Goal: Task Accomplishment & Management: Complete application form

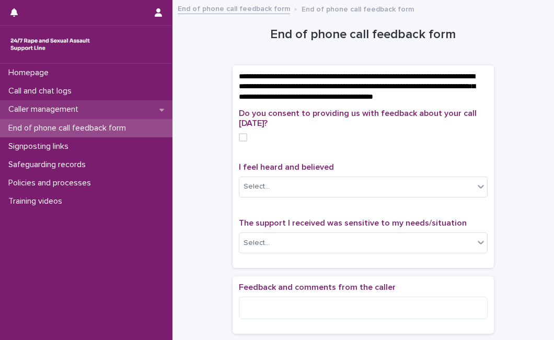
click at [90, 106] on div "Caller management" at bounding box center [86, 109] width 172 height 18
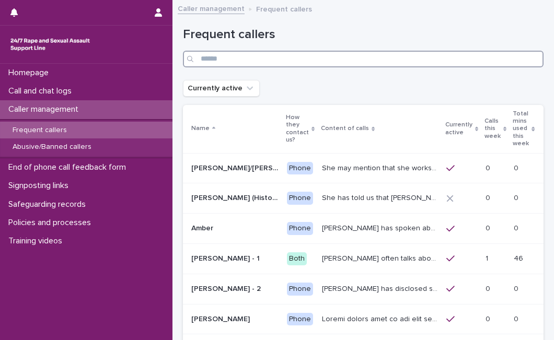
click at [236, 55] on input "Search" at bounding box center [363, 59] width 360 height 17
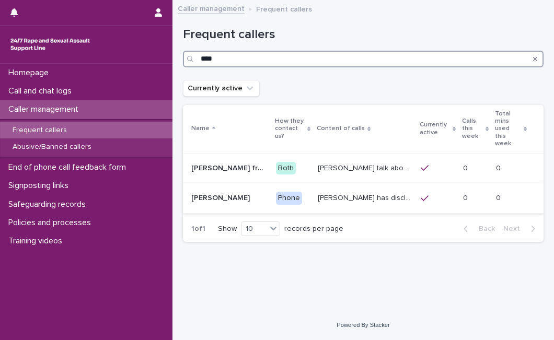
type input "****"
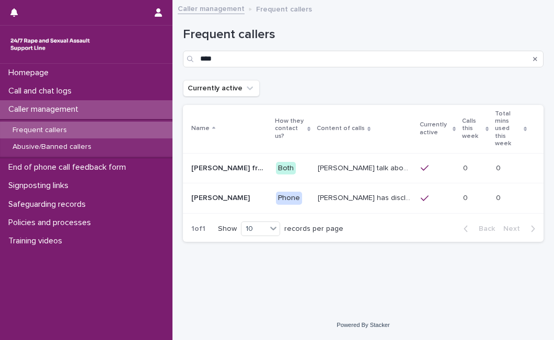
click at [326, 190] on div "[PERSON_NAME] has disclosed that he was raped by 10 men when he was homeless be…" at bounding box center [365, 198] width 95 height 17
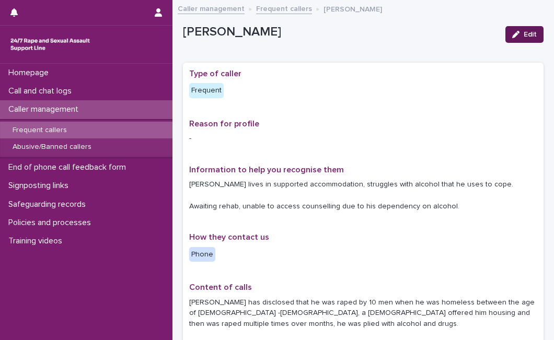
click at [512, 38] on icon "button" at bounding box center [515, 34] width 7 height 7
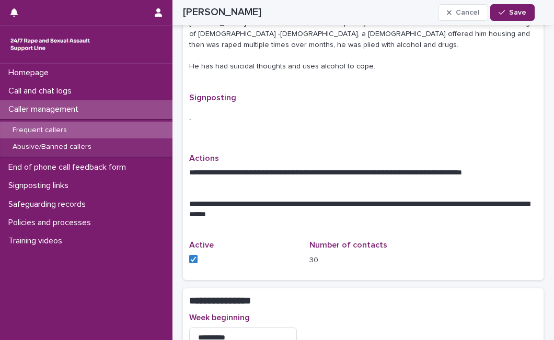
scroll to position [595, 0]
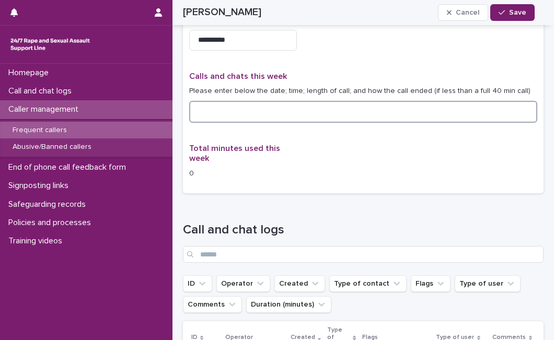
click at [334, 114] on textarea at bounding box center [363, 112] width 348 height 22
type textarea "**********"
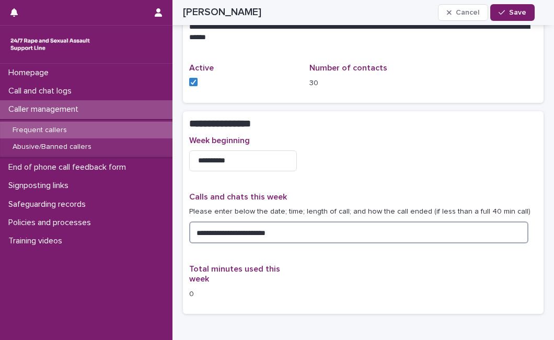
scroll to position [177, 0]
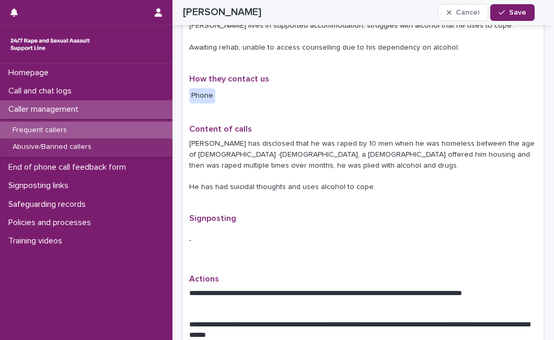
click at [477, 275] on p "Actions" at bounding box center [363, 279] width 348 height 10
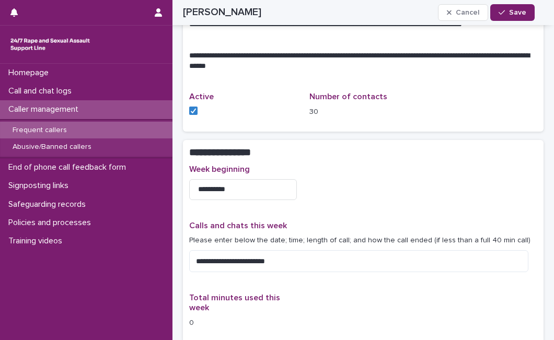
scroll to position [467, 0]
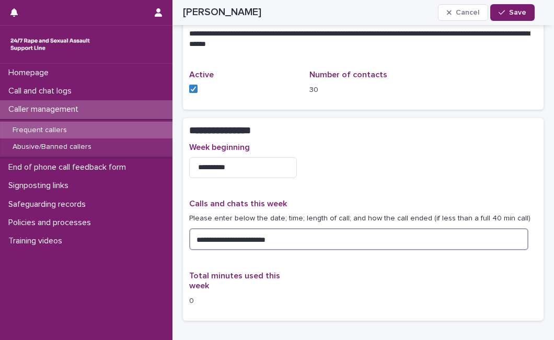
click at [351, 236] on textarea "**********" at bounding box center [358, 239] width 339 height 22
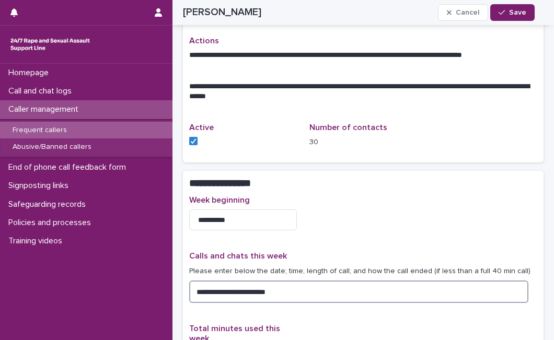
scroll to position [494, 0]
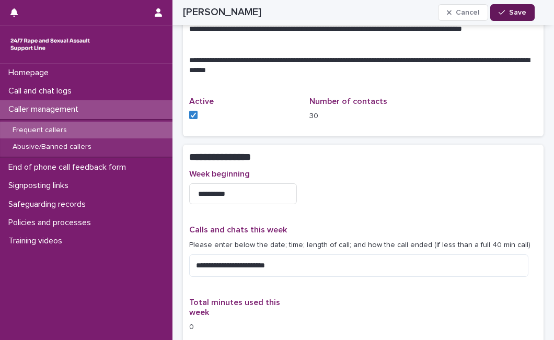
click at [519, 13] on span "Save" at bounding box center [517, 12] width 17 height 7
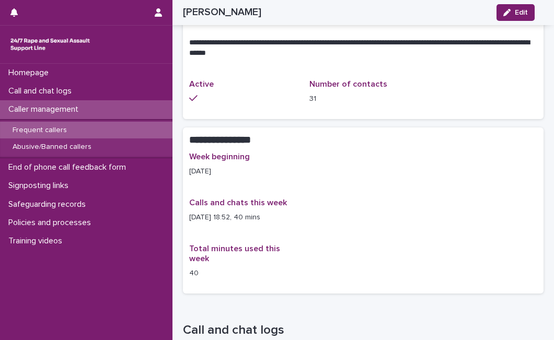
scroll to position [458, 0]
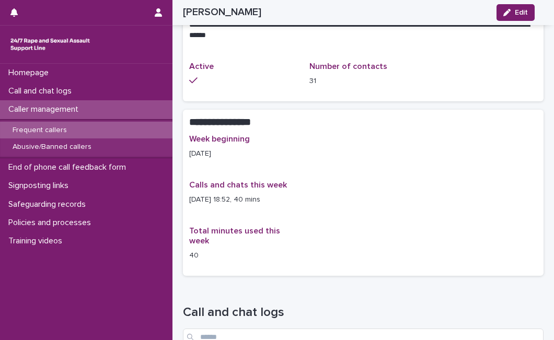
click at [112, 109] on div "Caller management" at bounding box center [86, 109] width 172 height 18
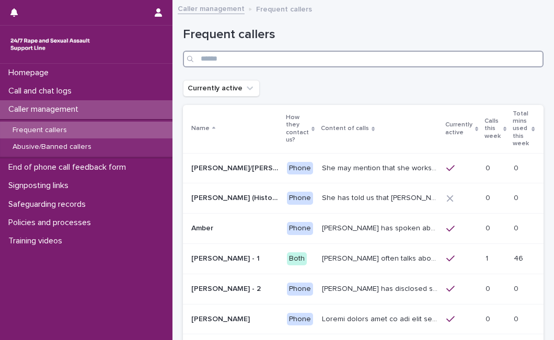
click at [205, 57] on input "Search" at bounding box center [363, 59] width 360 height 17
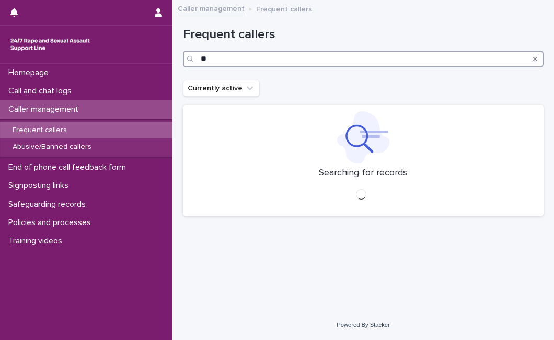
type input "*"
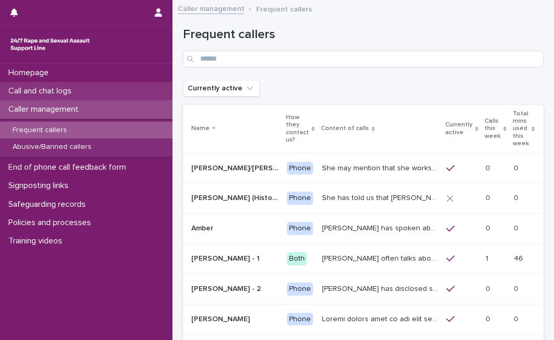
click at [82, 92] on div "Call and chat logs" at bounding box center [86, 91] width 172 height 18
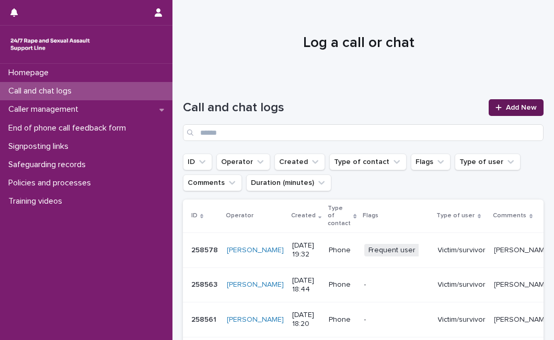
click at [518, 112] on link "Add New" at bounding box center [515, 107] width 55 height 17
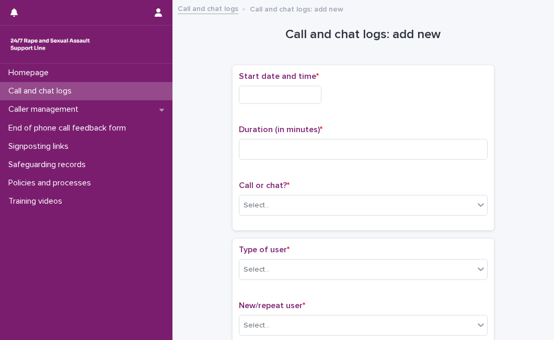
click at [310, 87] on input "text" at bounding box center [280, 95] width 83 height 18
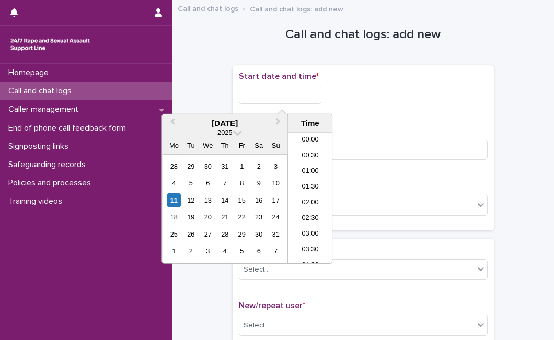
scroll to position [569, 0]
click at [174, 205] on div "11" at bounding box center [174, 200] width 14 height 14
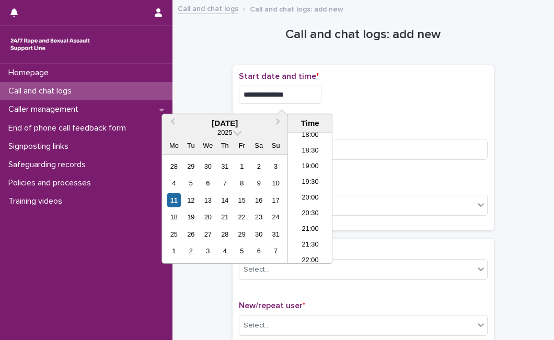
click at [321, 98] on input "**********" at bounding box center [280, 95] width 83 height 18
type input "**********"
click at [383, 147] on input at bounding box center [363, 149] width 249 height 21
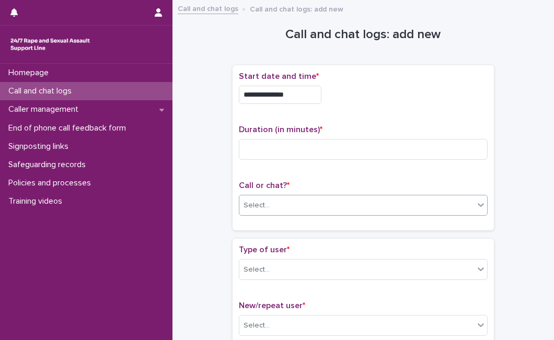
click at [342, 205] on div "Select..." at bounding box center [356, 205] width 235 height 17
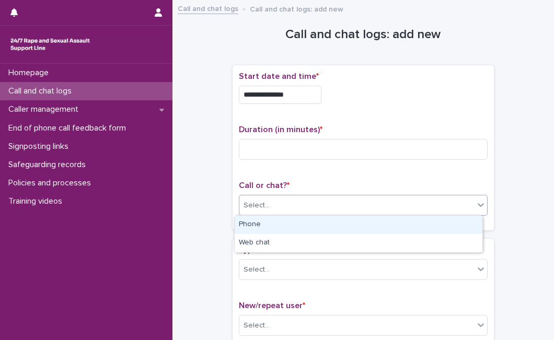
click at [327, 230] on div "Phone" at bounding box center [359, 225] width 248 height 18
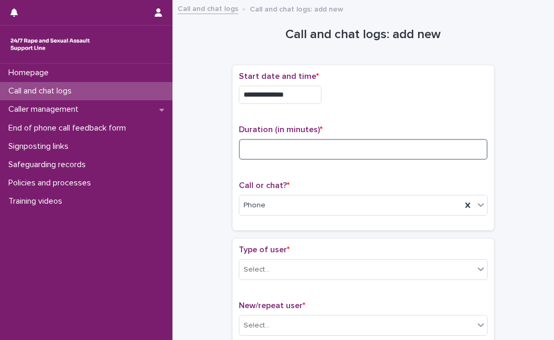
click at [354, 145] on input at bounding box center [363, 149] width 249 height 21
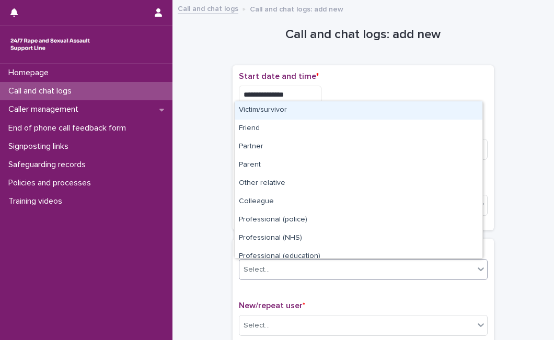
click at [294, 265] on div "Select..." at bounding box center [356, 269] width 235 height 17
click at [342, 110] on div "Victim/survivor" at bounding box center [359, 110] width 248 height 18
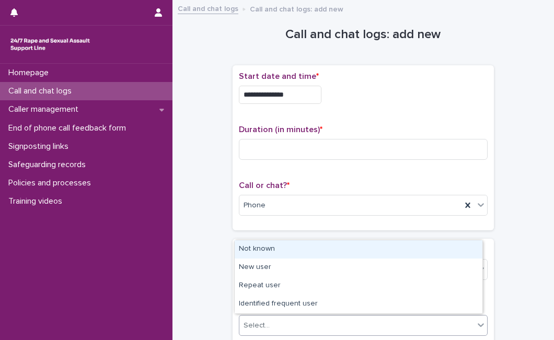
click at [347, 321] on div "Select..." at bounding box center [356, 325] width 235 height 17
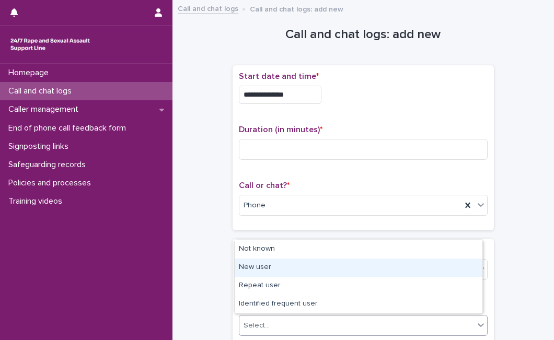
click at [329, 272] on div "New user" at bounding box center [359, 268] width 248 height 18
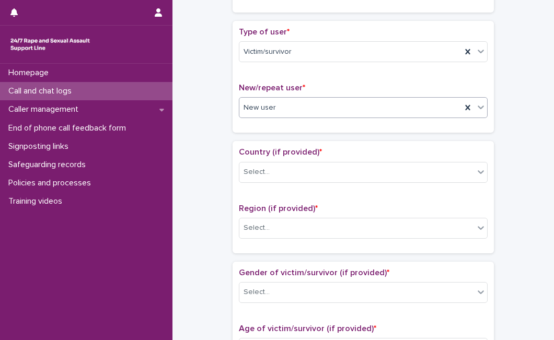
scroll to position [232, 0]
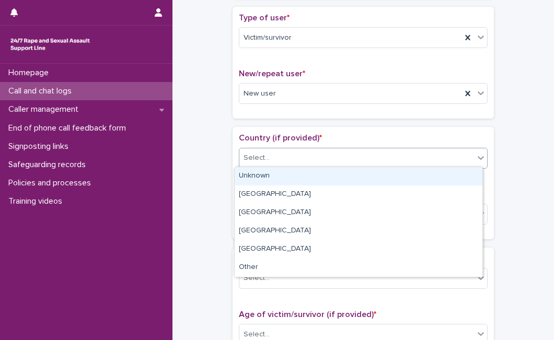
click at [458, 161] on div "Select..." at bounding box center [356, 157] width 235 height 17
click at [446, 174] on div "Unknown" at bounding box center [359, 176] width 248 height 18
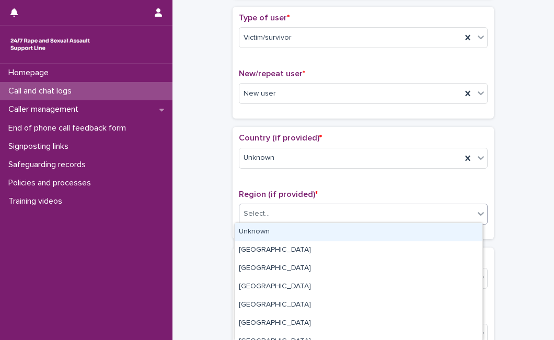
click at [408, 211] on div "Select..." at bounding box center [356, 213] width 235 height 17
click at [394, 233] on div "Unknown" at bounding box center [359, 232] width 248 height 18
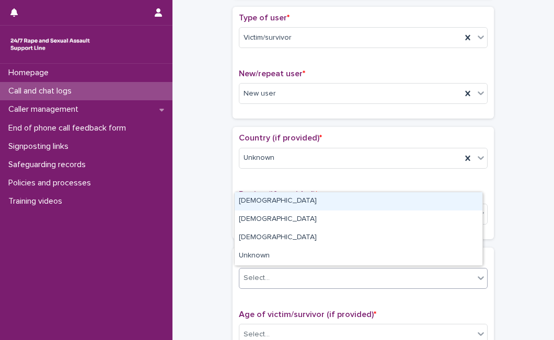
click at [451, 276] on div "Select..." at bounding box center [356, 278] width 235 height 17
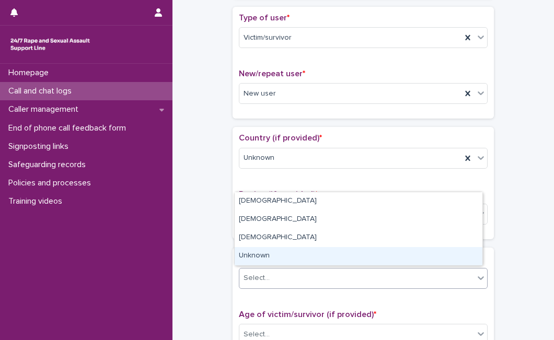
click at [443, 253] on div "Unknown" at bounding box center [359, 256] width 248 height 18
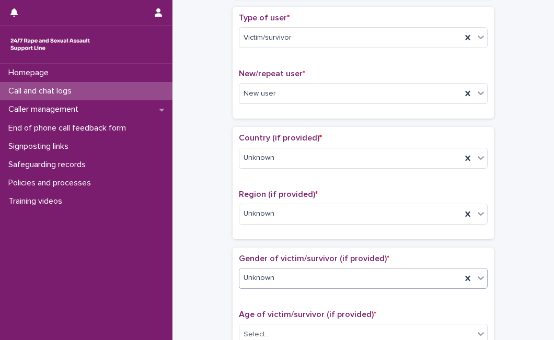
scroll to position [530, 0]
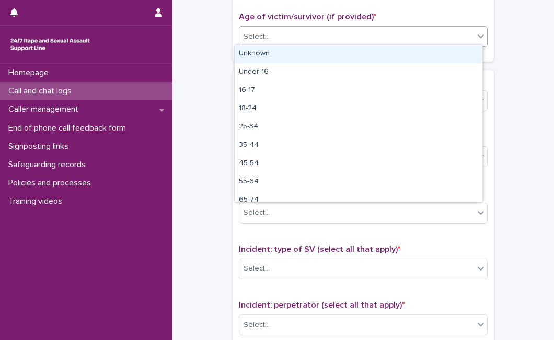
click at [446, 35] on div "Select..." at bounding box center [356, 36] width 235 height 17
click at [436, 47] on div "Unknown" at bounding box center [359, 54] width 248 height 18
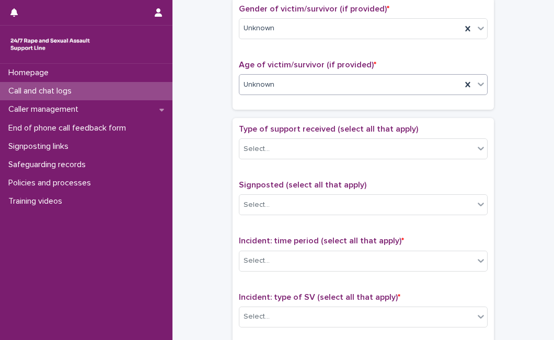
scroll to position [460, 0]
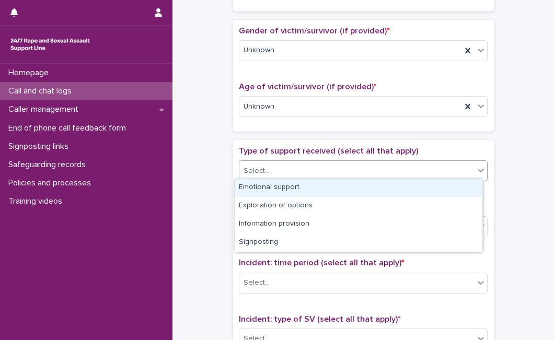
click at [398, 169] on div "Select..." at bounding box center [356, 170] width 235 height 17
click at [389, 186] on div "Emotional support" at bounding box center [359, 188] width 248 height 18
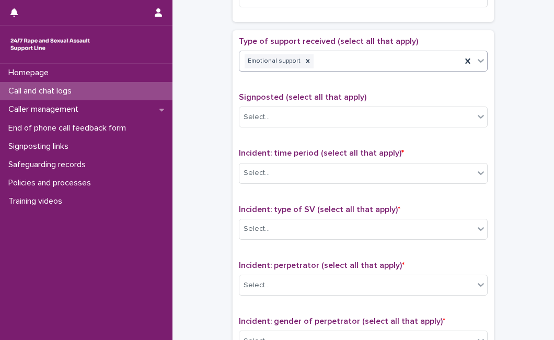
scroll to position [548, 0]
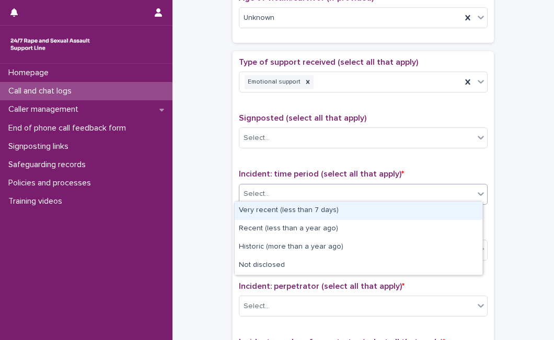
click at [384, 188] on div "Select..." at bounding box center [356, 193] width 235 height 17
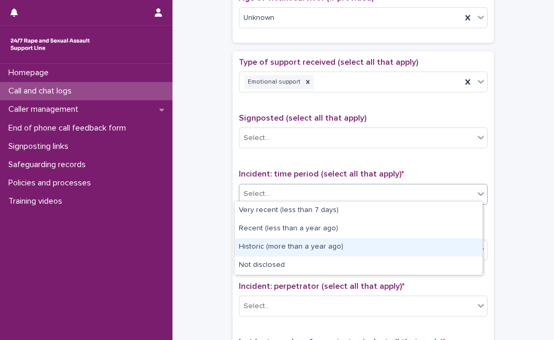
click at [335, 252] on div "Historic (more than a year ago)" at bounding box center [359, 247] width 248 height 18
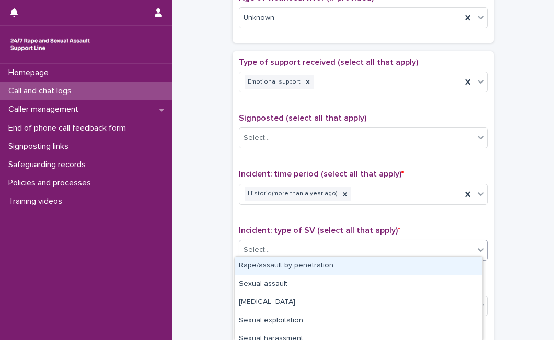
click at [335, 252] on div "Select..." at bounding box center [356, 249] width 235 height 17
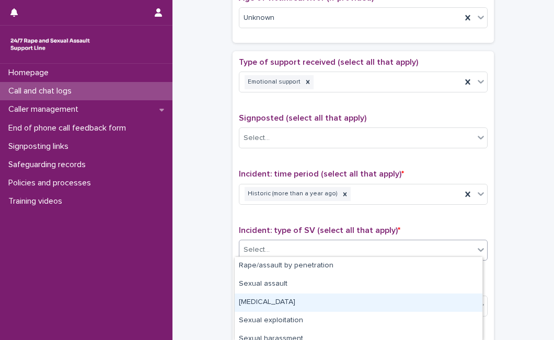
click at [306, 302] on div "[MEDICAL_DATA]" at bounding box center [359, 303] width 248 height 18
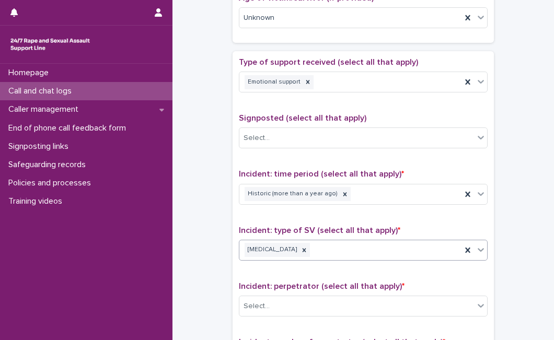
scroll to position [811, 0]
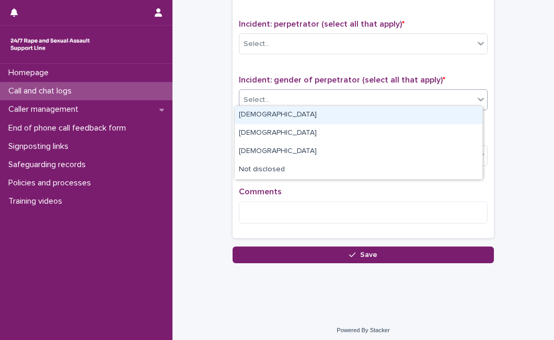
click at [356, 103] on div "Select..." at bounding box center [356, 99] width 235 height 17
click at [396, 43] on div "Select..." at bounding box center [356, 44] width 235 height 17
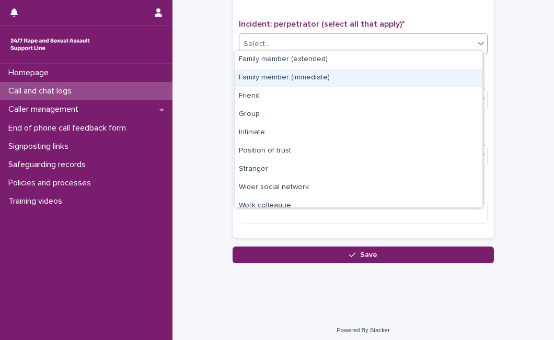
scroll to position [513, 0]
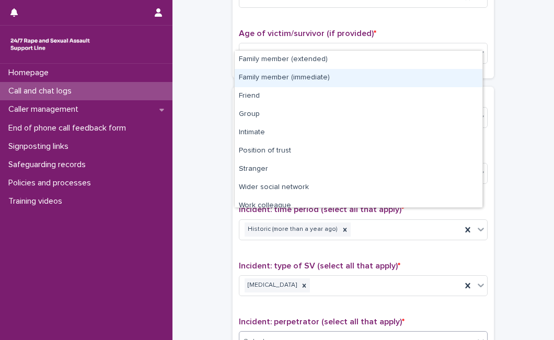
click at [515, 256] on div "**********" at bounding box center [363, 27] width 360 height 1068
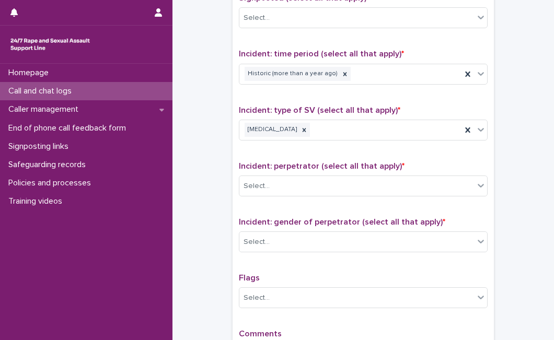
scroll to position [676, 0]
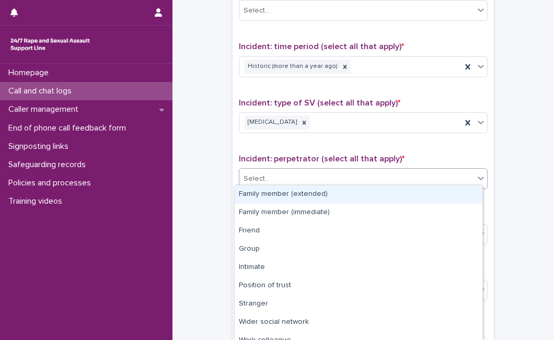
click at [449, 175] on div "Select..." at bounding box center [356, 178] width 235 height 17
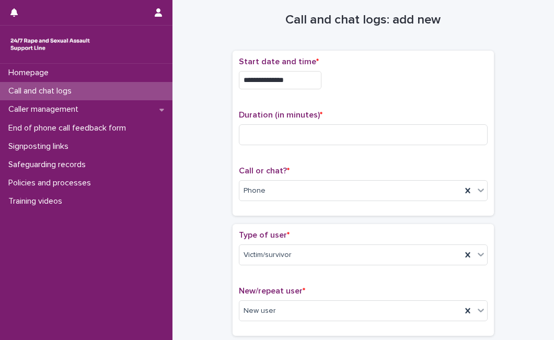
scroll to position [0, 0]
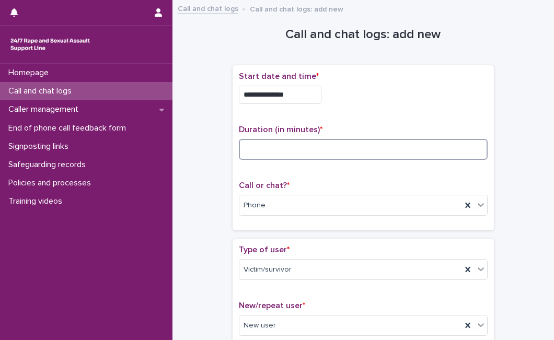
click at [350, 154] on input at bounding box center [363, 149] width 249 height 21
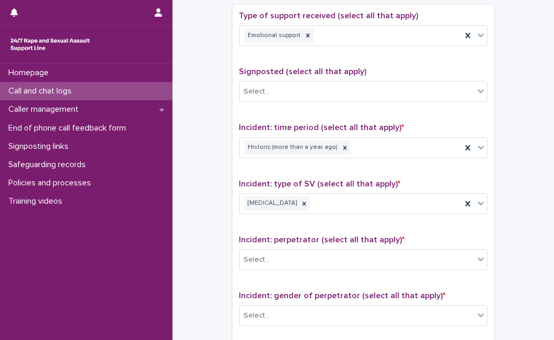
scroll to position [811, 0]
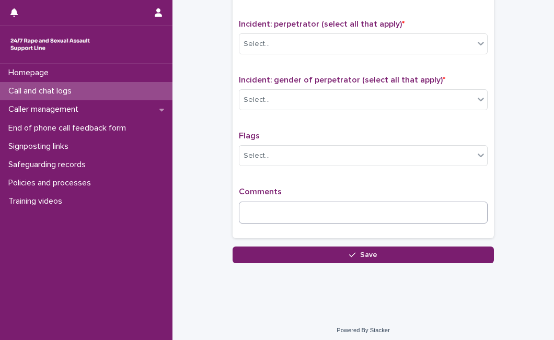
type input "**"
click at [382, 209] on textarea at bounding box center [363, 213] width 249 height 22
click at [254, 209] on textarea at bounding box center [363, 213] width 249 height 22
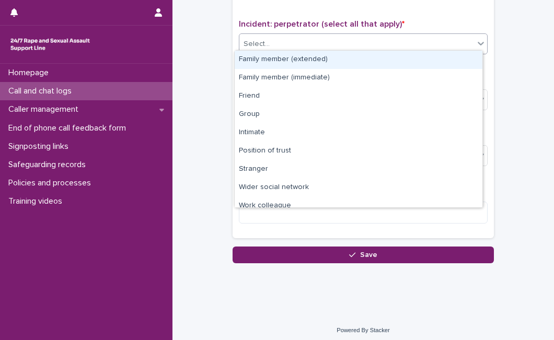
click at [320, 41] on div "Select..." at bounding box center [356, 44] width 235 height 17
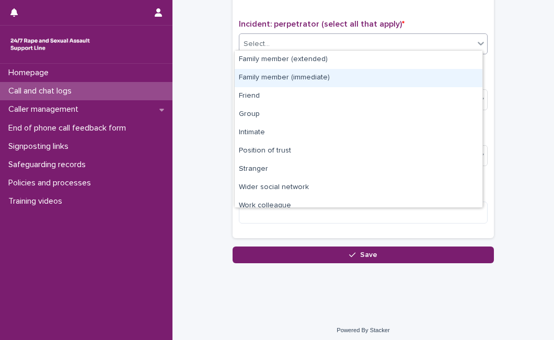
click at [406, 74] on div "Family member (immediate)" at bounding box center [359, 78] width 248 height 18
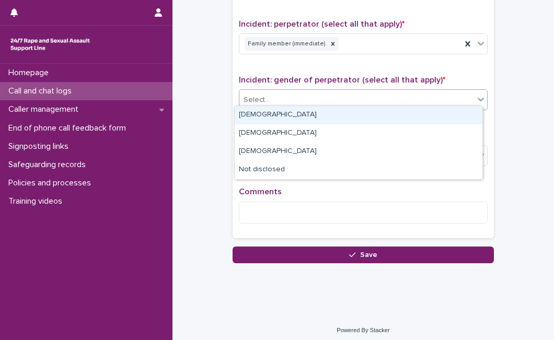
drag, startPoint x: 400, startPoint y: 92, endPoint x: 377, endPoint y: 124, distance: 39.4
click at [385, 116] on body "**********" at bounding box center [277, 170] width 554 height 340
click at [385, 116] on div "[DEMOGRAPHIC_DATA]" at bounding box center [359, 115] width 248 height 18
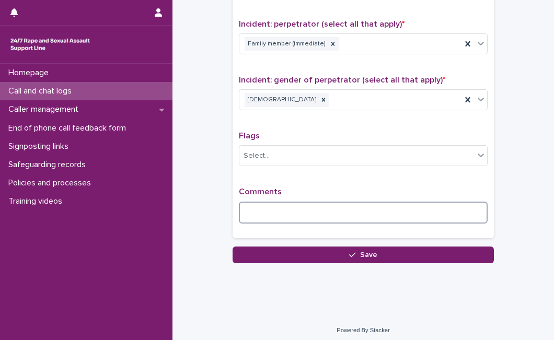
click at [433, 206] on textarea at bounding box center [363, 213] width 249 height 22
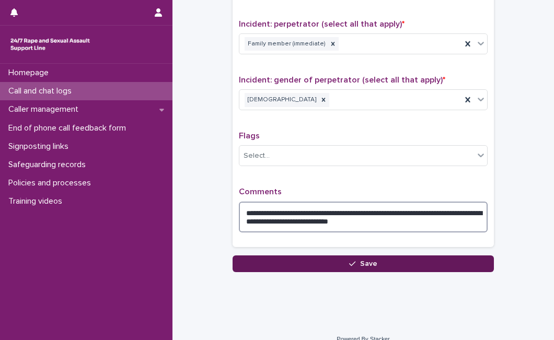
type textarea "**********"
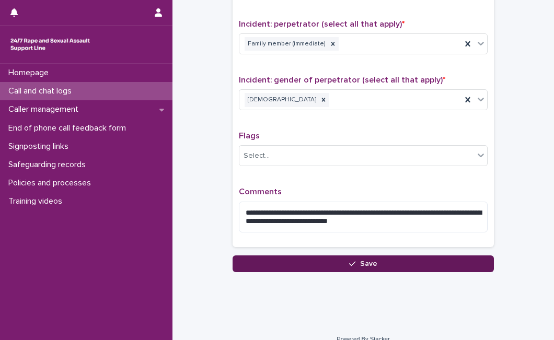
click at [395, 255] on button "Save" at bounding box center [362, 263] width 261 height 17
